Goal: Task Accomplishment & Management: Complete application form

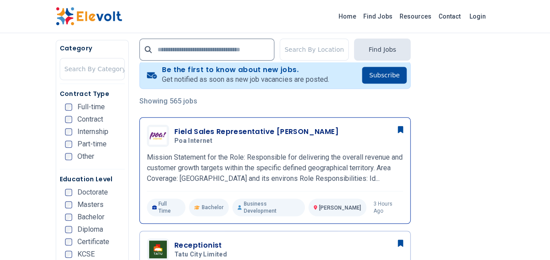
click at [238, 168] on p "Mission Statement for the Role: Responsible for delivering the overall revenue …" at bounding box center [275, 168] width 256 height 32
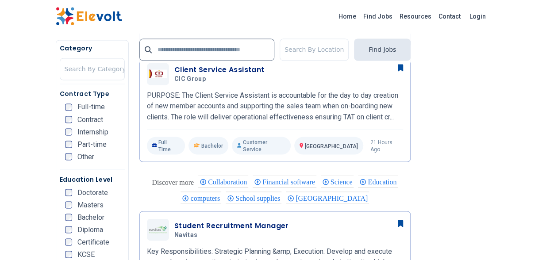
scroll to position [664, 0]
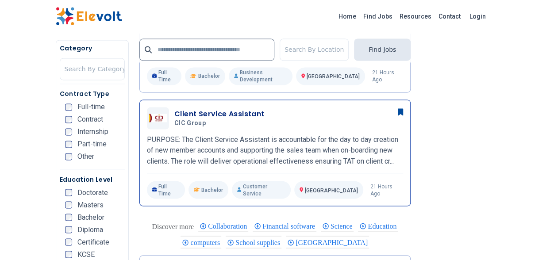
click at [227, 135] on p "PURPOSE: The Client Service Assistant is accountable for the day to day creatio…" at bounding box center [275, 151] width 256 height 32
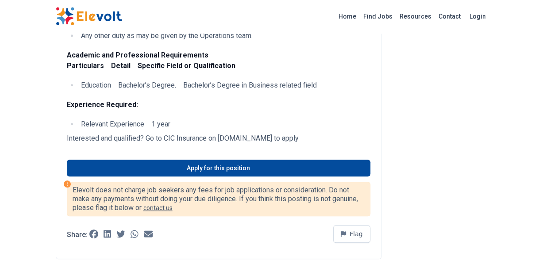
scroll to position [354, 0]
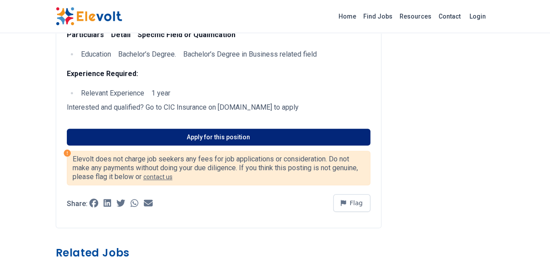
click at [211, 138] on link "Apply for this position" at bounding box center [219, 137] width 304 height 17
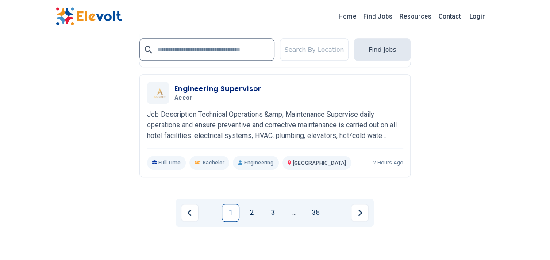
scroll to position [2060, 0]
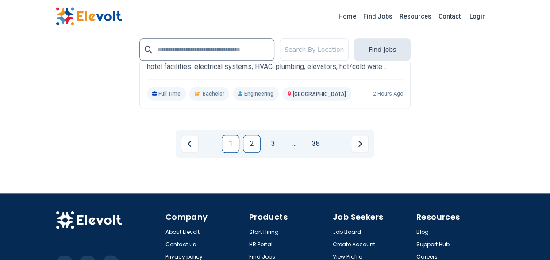
click at [250, 135] on link "2" at bounding box center [252, 144] width 18 height 18
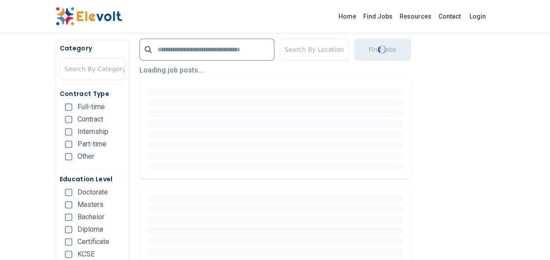
scroll to position [18, 0]
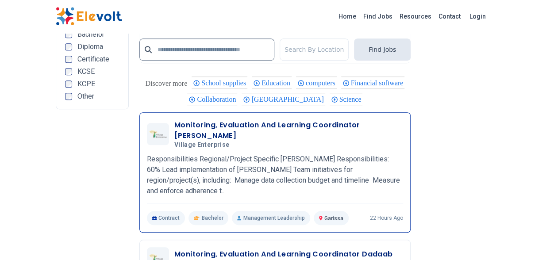
scroll to position [1676, 0]
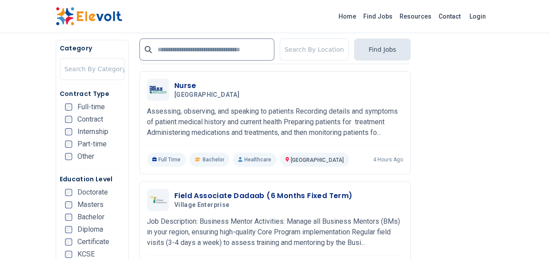
click at [102, 128] on span "Internship" at bounding box center [92, 131] width 31 height 7
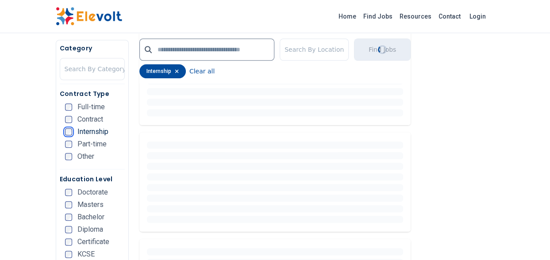
scroll to position [0, 0]
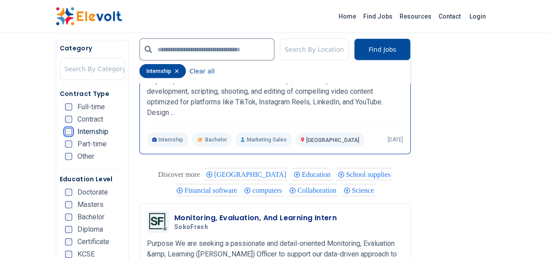
scroll to position [1372, 0]
